Goal: Navigation & Orientation: Find specific page/section

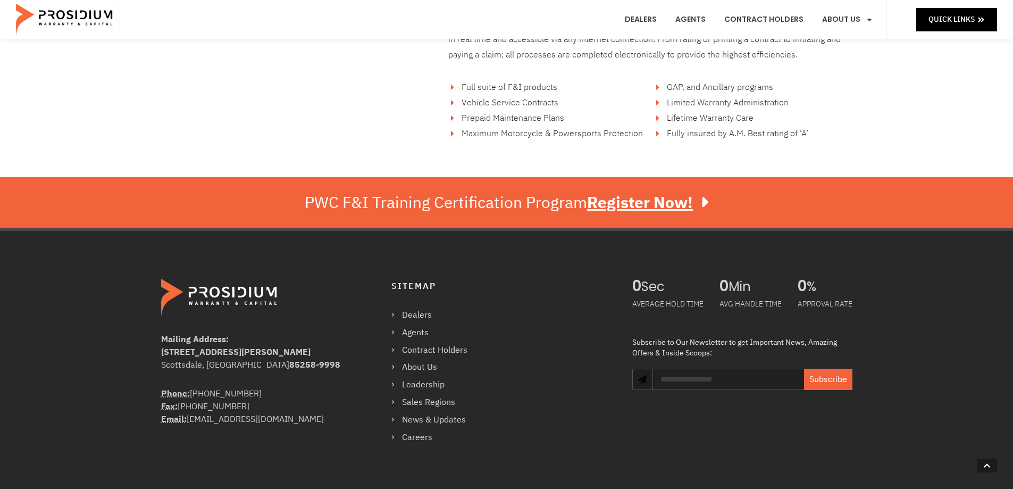
scroll to position [1863, 0]
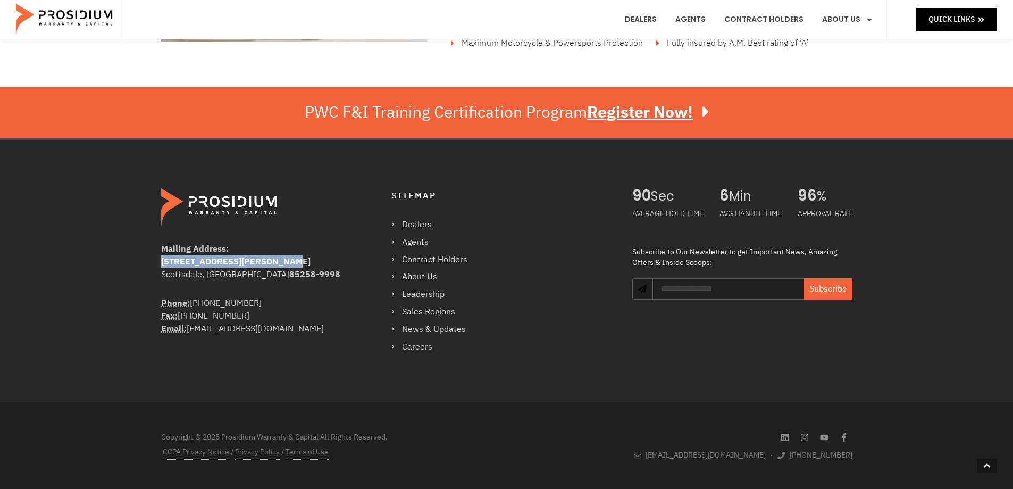
drag, startPoint x: 161, startPoint y: 261, endPoint x: 284, endPoint y: 265, distance: 123.5
click at [286, 265] on div "[STREET_ADDRESS][PERSON_NAME]" at bounding box center [255, 261] width 188 height 13
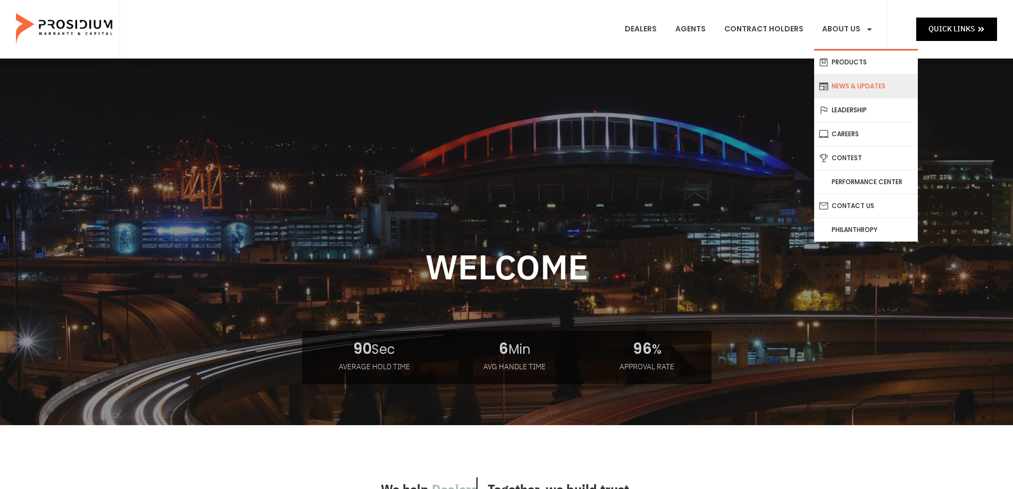
click at [862, 87] on link "News & Updates" at bounding box center [866, 85] width 104 height 23
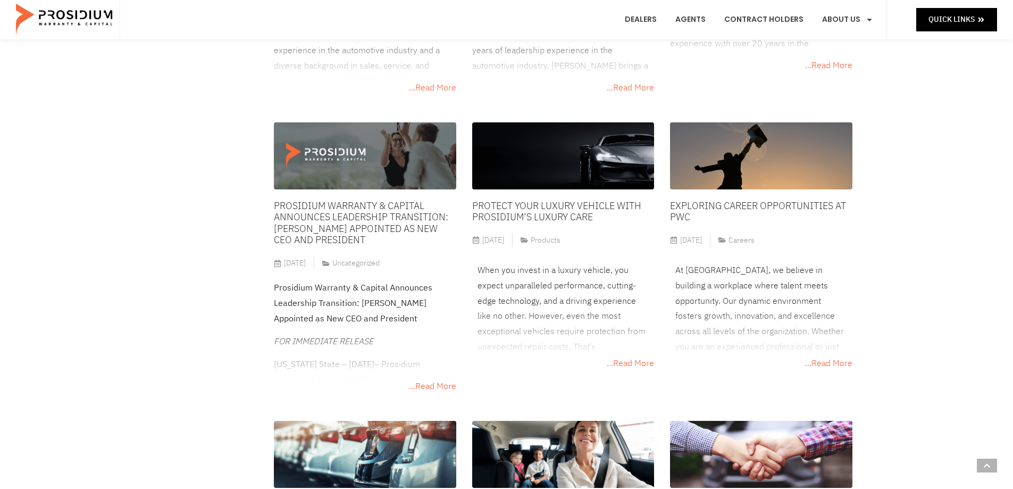
scroll to position [638, 0]
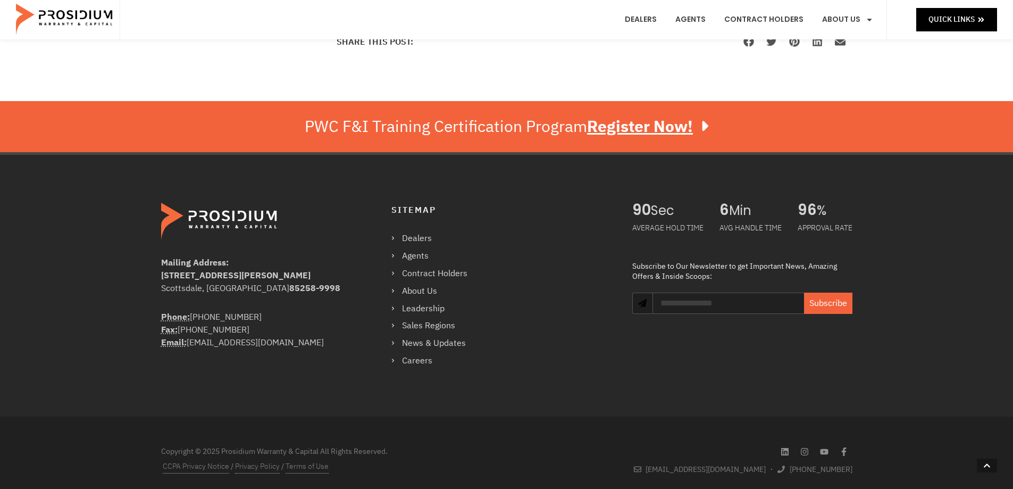
scroll to position [1085, 0]
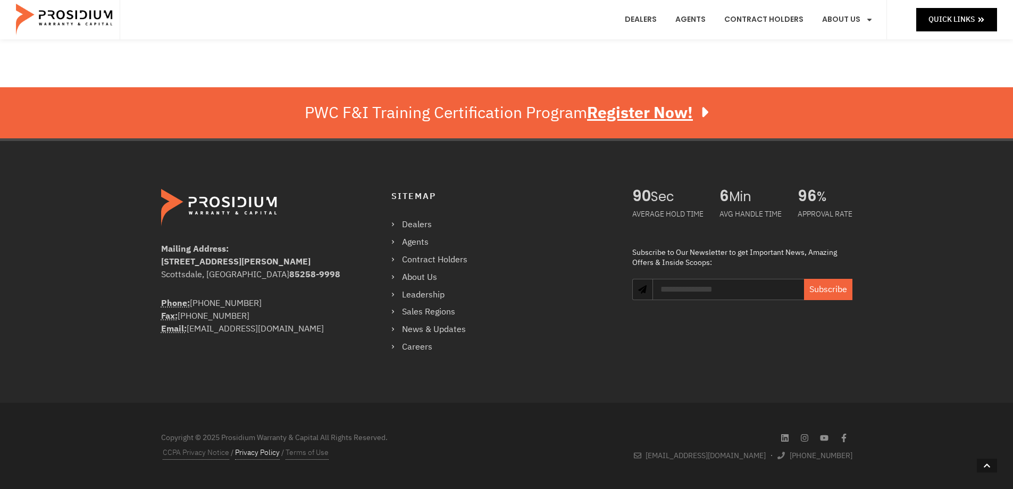
click at [262, 454] on link "Privacy Policy" at bounding box center [257, 453] width 45 height 14
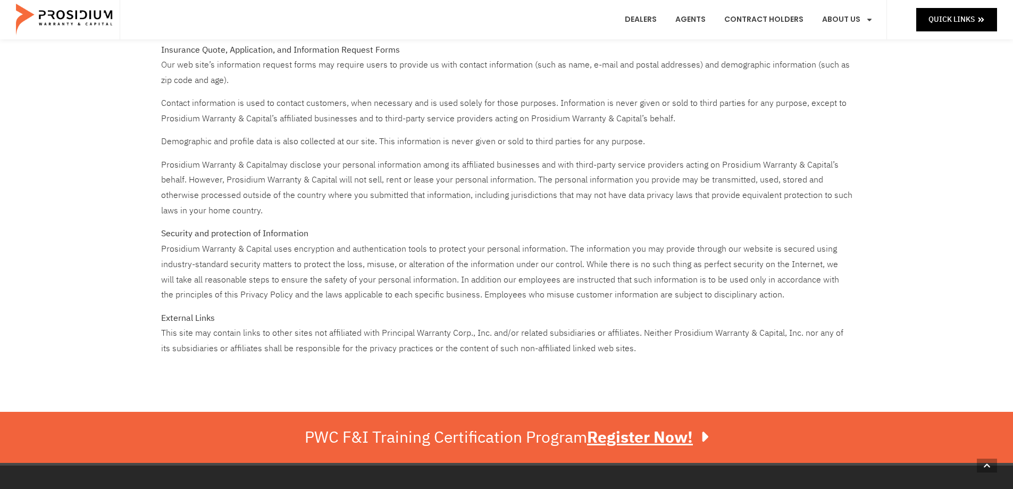
scroll to position [425, 0]
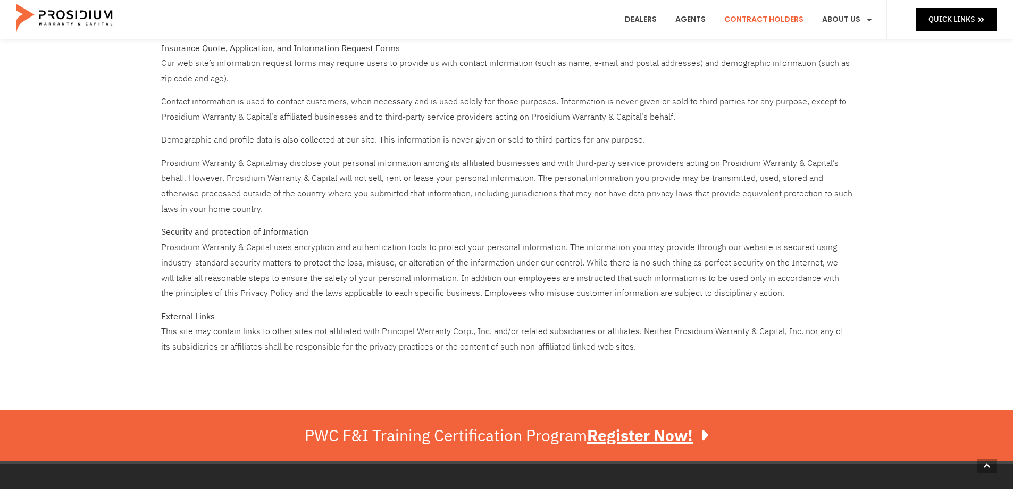
click at [774, 17] on link "Contract Holders" at bounding box center [763, 19] width 95 height 39
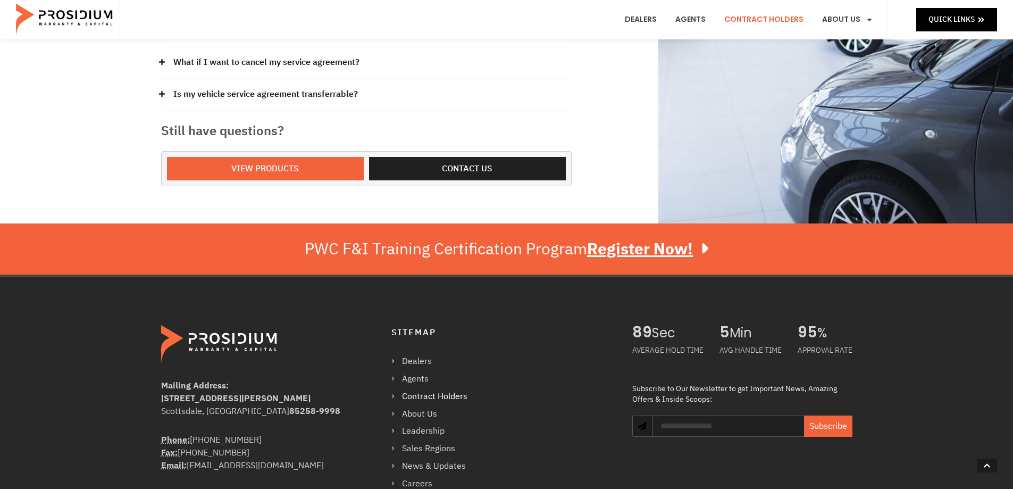
scroll to position [541, 0]
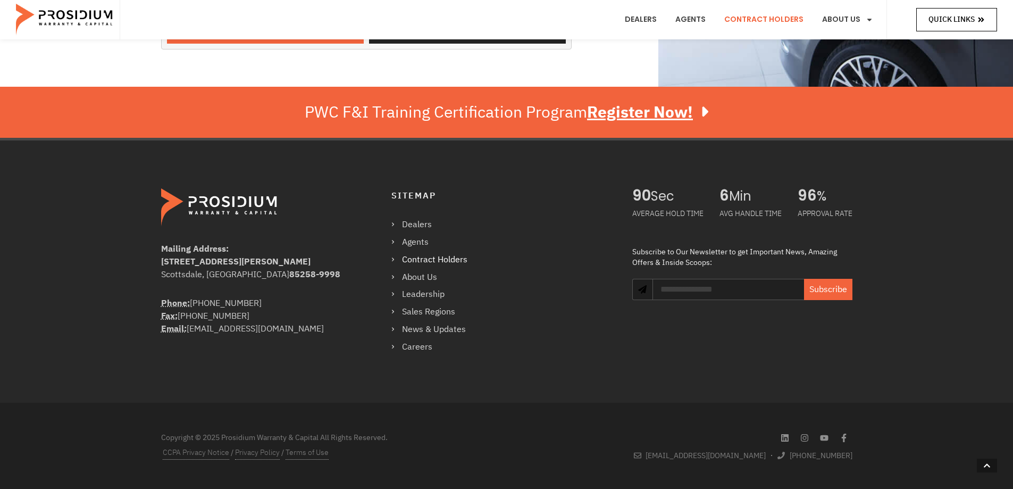
click at [961, 23] on span "Quick Links" at bounding box center [952, 19] width 46 height 13
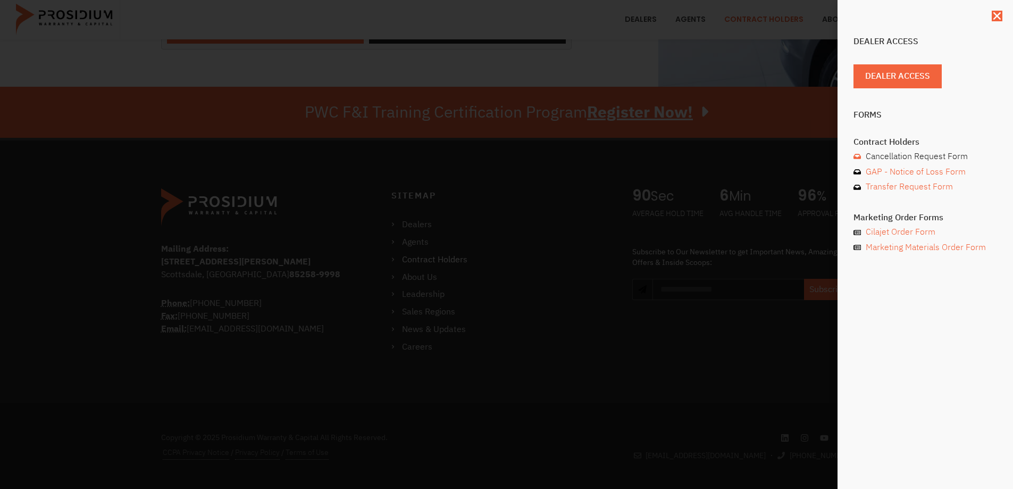
click at [948, 156] on span "Cancellation Request Form" at bounding box center [915, 156] width 105 height 15
click at [959, 172] on span "GAP - Notice of Loss Form" at bounding box center [914, 171] width 103 height 15
click at [996, 14] on use "Close" at bounding box center [996, 15] width 7 height 7
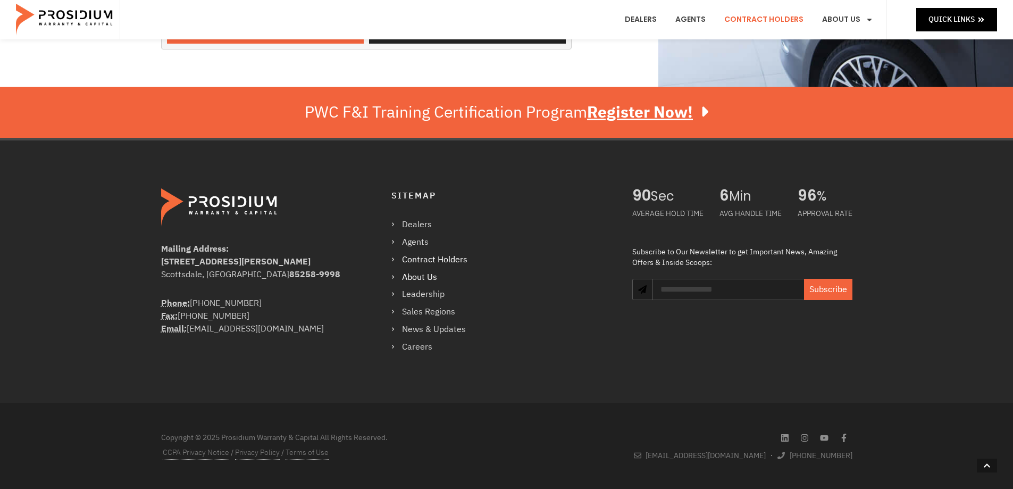
click at [419, 276] on link "About Us" at bounding box center [434, 277] width 87 height 15
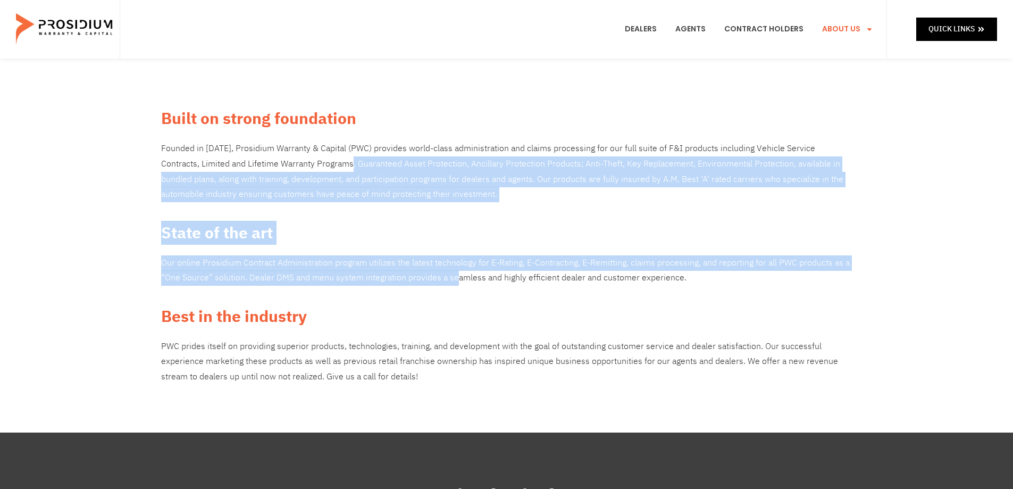
drag, startPoint x: 315, startPoint y: 160, endPoint x: 455, endPoint y: 275, distance: 180.9
click at [454, 275] on div "Built on strong foundation Founded in 2009, Prosidium Warranty & Capital (PWC) …" at bounding box center [507, 245] width 702 height 289
click at [490, 262] on p "Our online Prosidium Contract Administration program utilizes the latest techno…" at bounding box center [506, 270] width 691 height 31
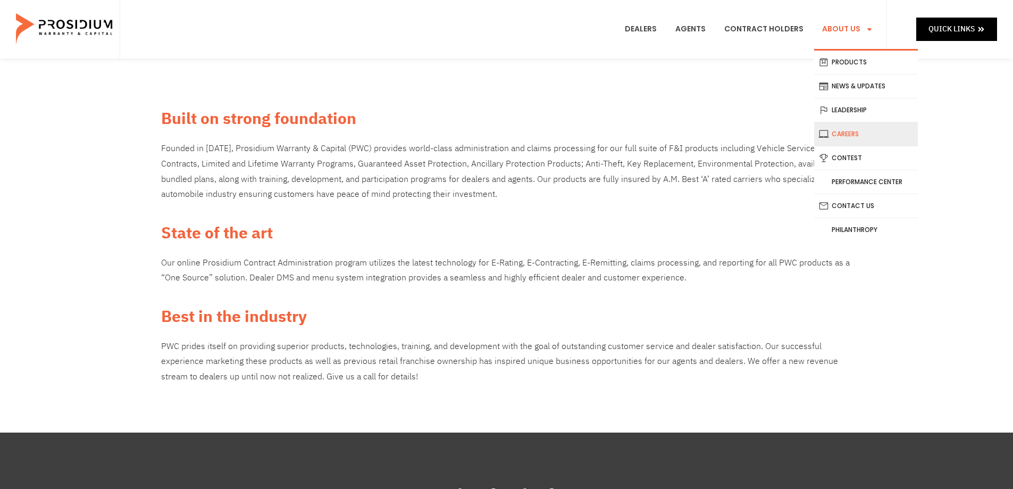
click at [851, 135] on link "Careers" at bounding box center [866, 133] width 104 height 23
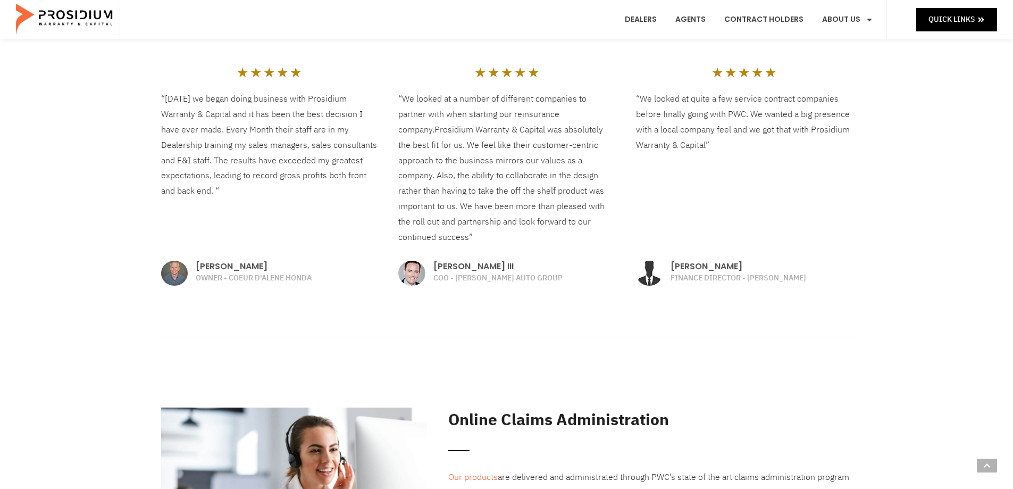
scroll to position [1296, 0]
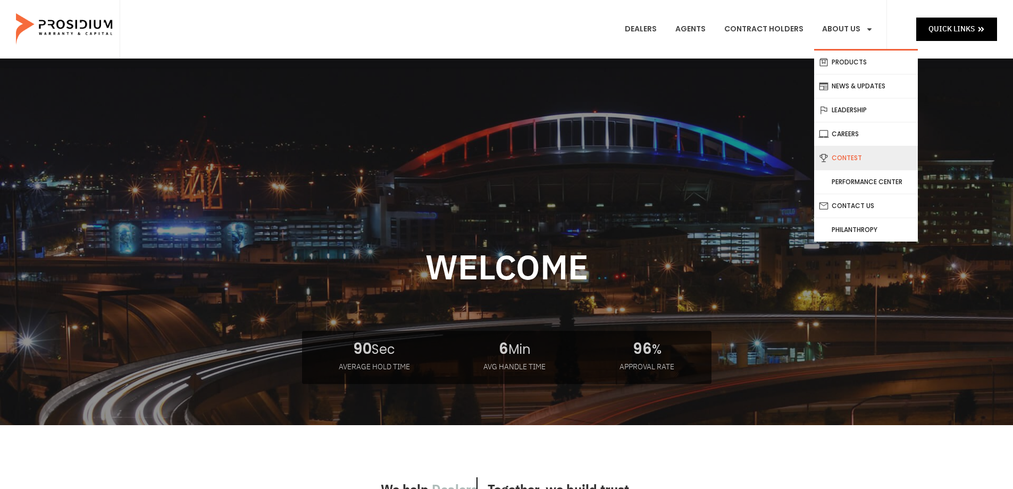
click at [850, 157] on link "Contest" at bounding box center [866, 157] width 104 height 23
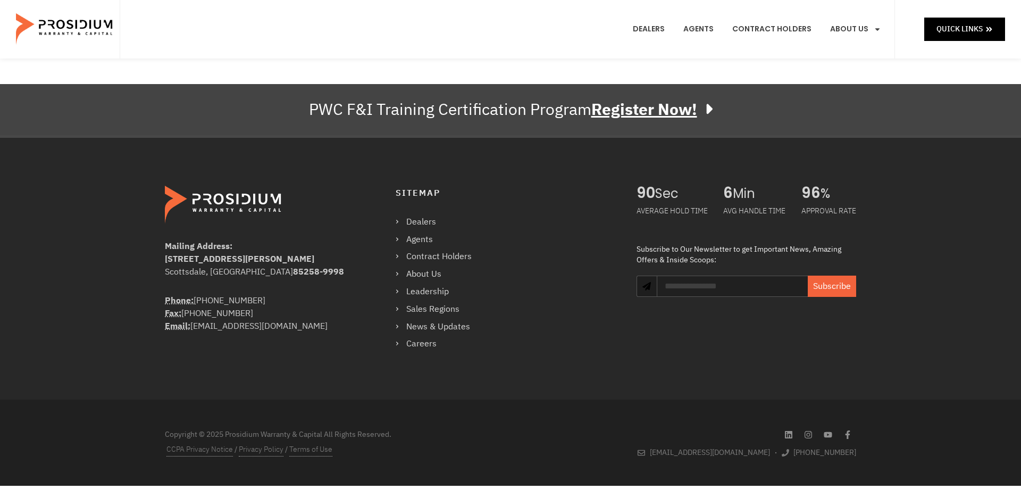
click at [674, 113] on u "Register Now!" at bounding box center [644, 109] width 106 height 24
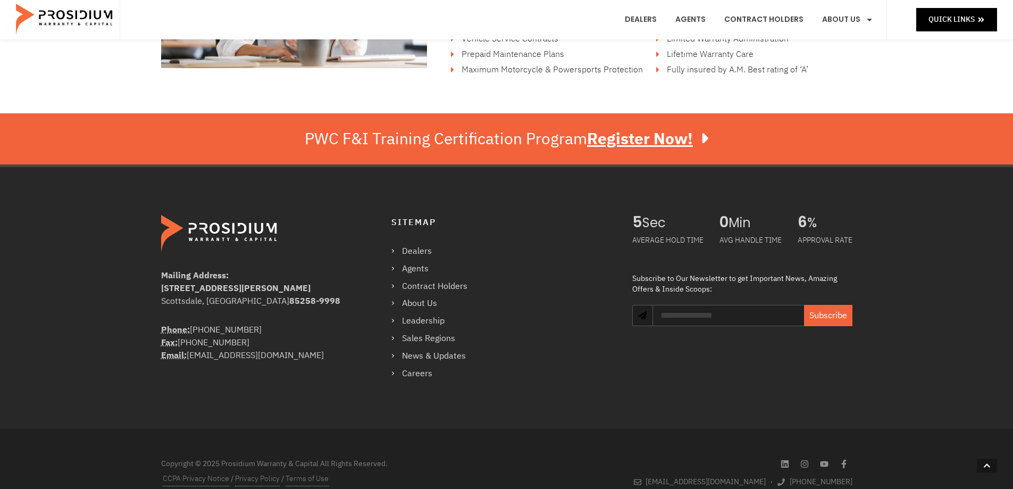
scroll to position [1863, 0]
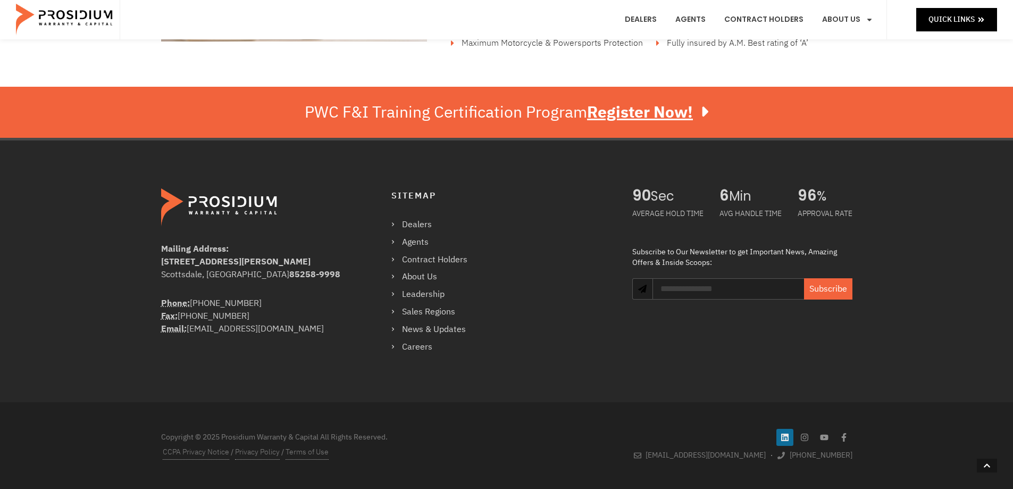
click at [788, 439] on icon at bounding box center [784, 436] width 7 height 7
click at [808, 438] on icon at bounding box center [804, 437] width 9 height 9
